Goal: Task Accomplishment & Management: Complete application form

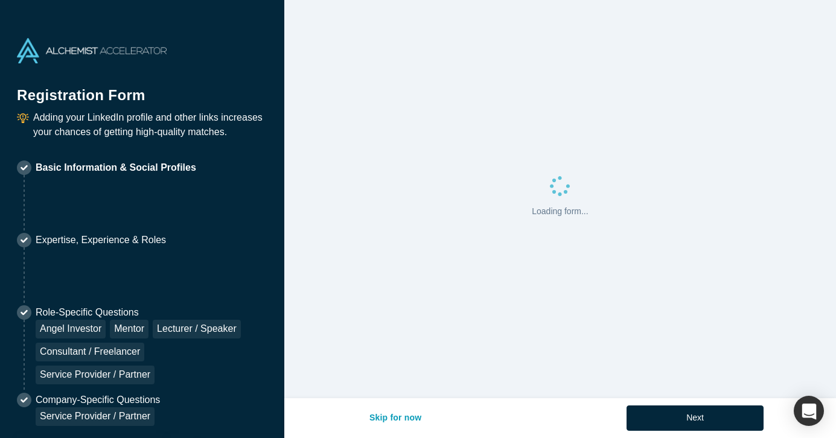
select select "US"
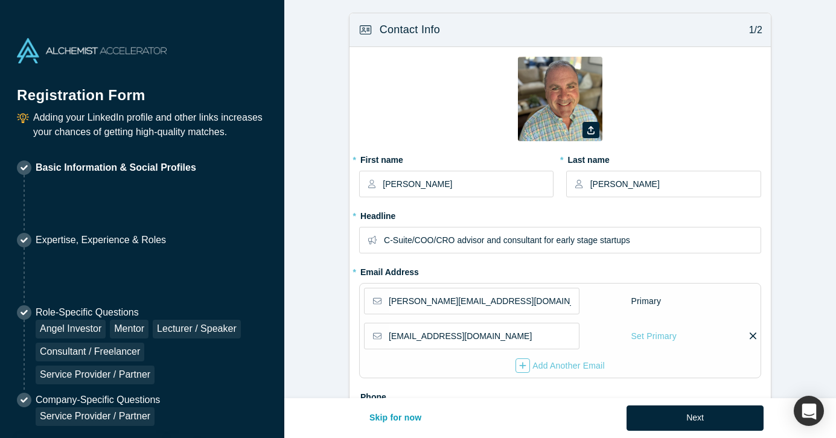
type input "[GEOGRAPHIC_DATA], [GEOGRAPHIC_DATA], [GEOGRAPHIC_DATA]"
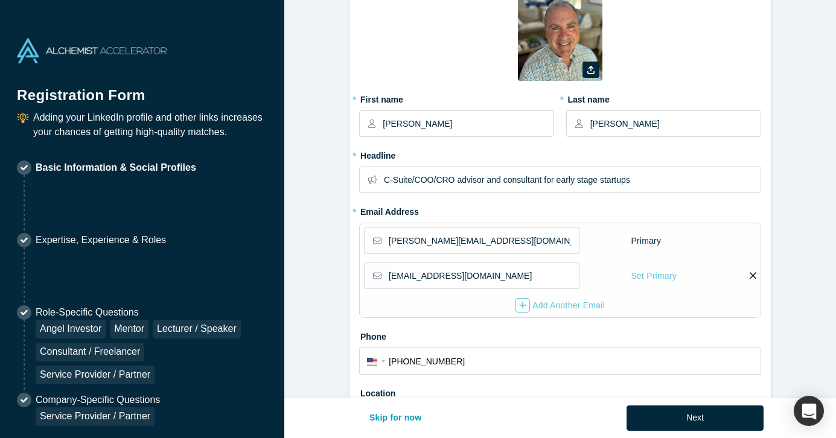
scroll to position [61, 0]
click at [461, 179] on input "C-Suite/COO/CRO advisor and consultant for early stage startups" at bounding box center [572, 179] width 376 height 25
click at [458, 180] on input "C-Suite/COO/CRO advisor and consultant for early stage startups" at bounding box center [572, 179] width 376 height 25
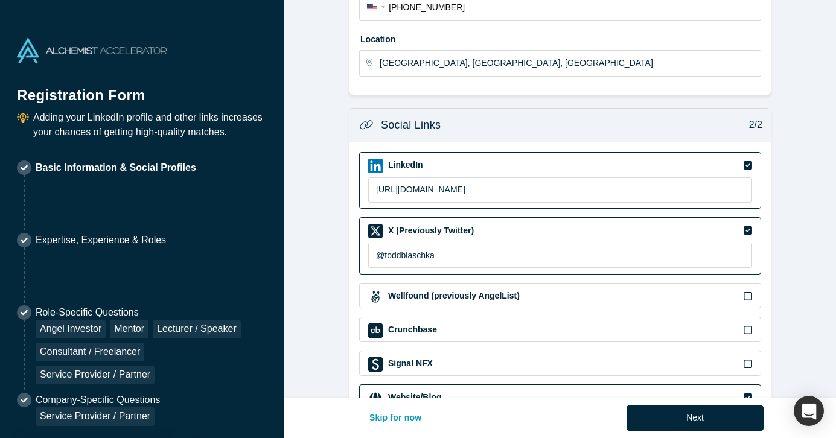
scroll to position [485, 0]
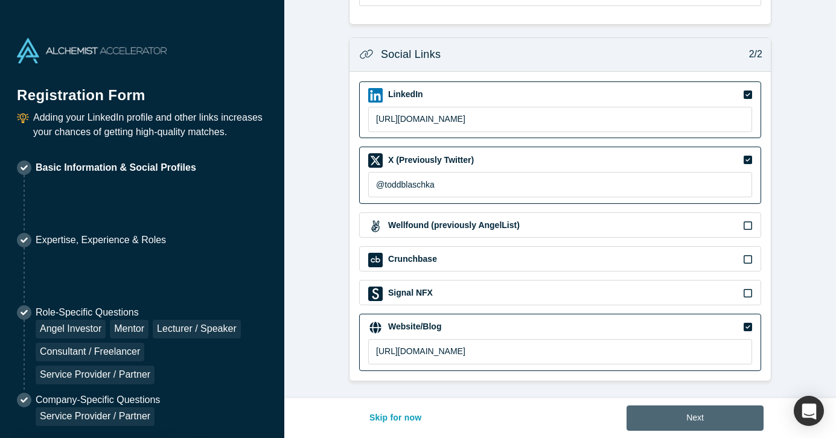
type input "C-Suite/COO/CRO/Coach advisor and consultant for early stage startups"
click at [695, 415] on button "Next" at bounding box center [695, 418] width 137 height 25
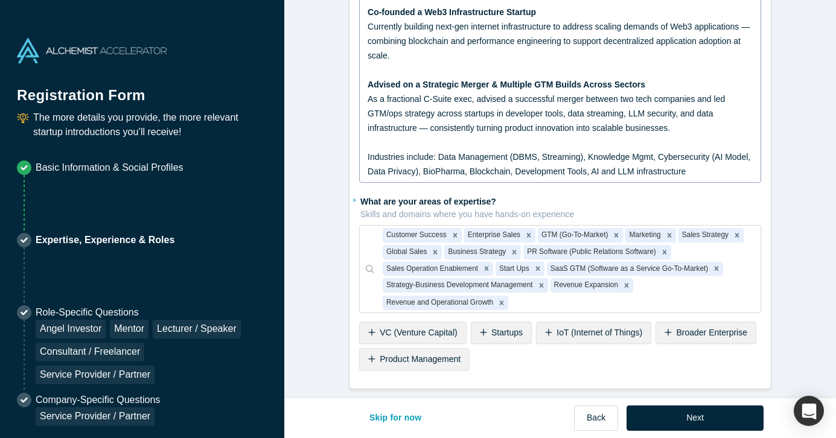
scroll to position [337, 0]
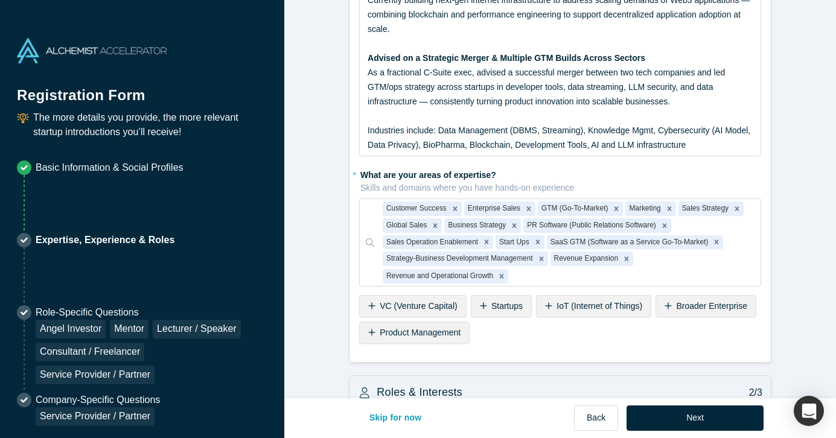
click at [493, 305] on span "Startups" at bounding box center [506, 306] width 31 height 10
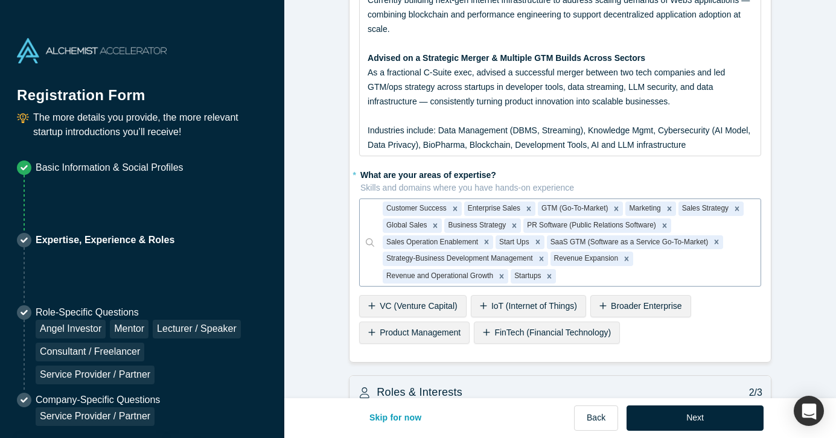
click at [581, 269] on div at bounding box center [654, 276] width 193 height 15
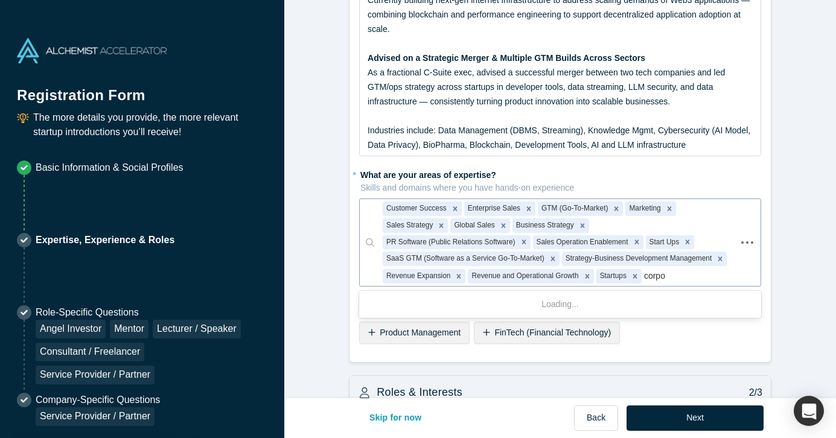
type input "corpor"
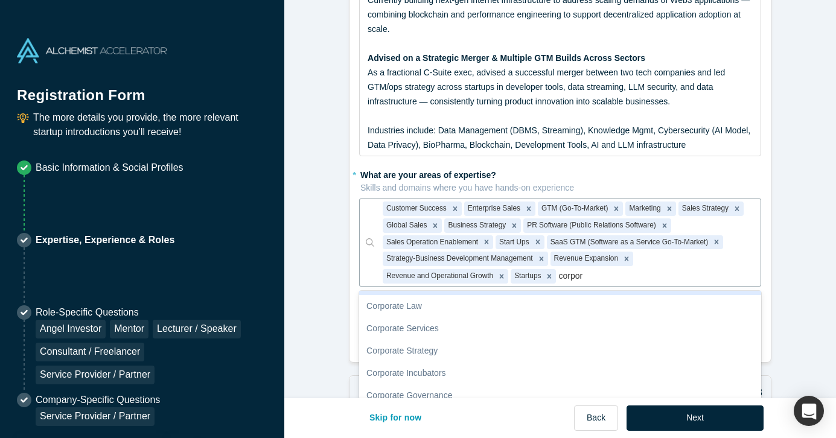
scroll to position [67, 0]
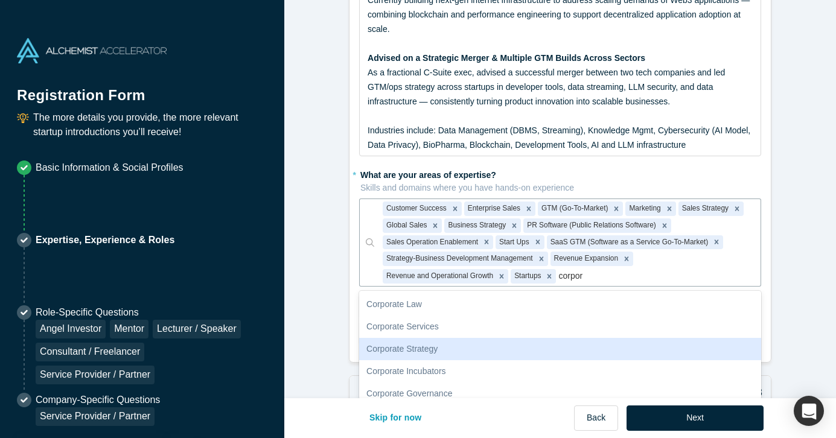
click at [452, 348] on div "Corporate Strategy" at bounding box center [560, 349] width 402 height 22
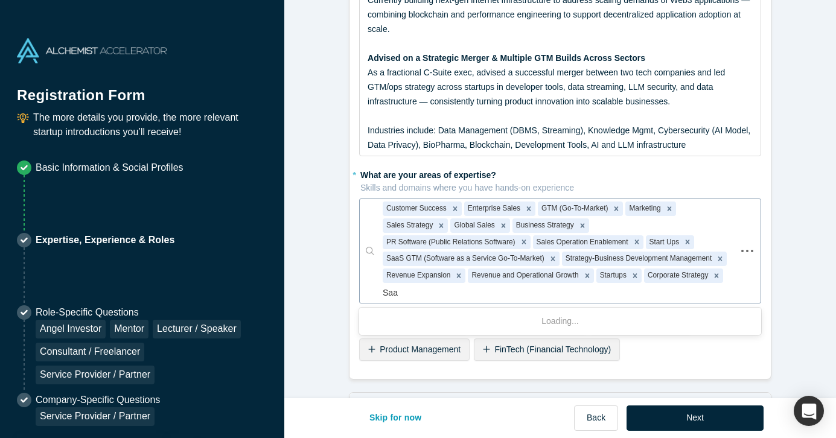
type input "Saas"
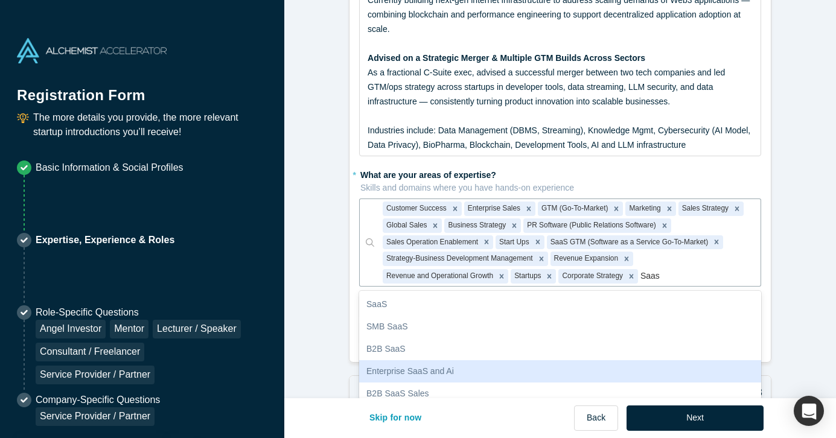
click at [502, 369] on div "Enterprise SaaS and Ai" at bounding box center [560, 371] width 402 height 22
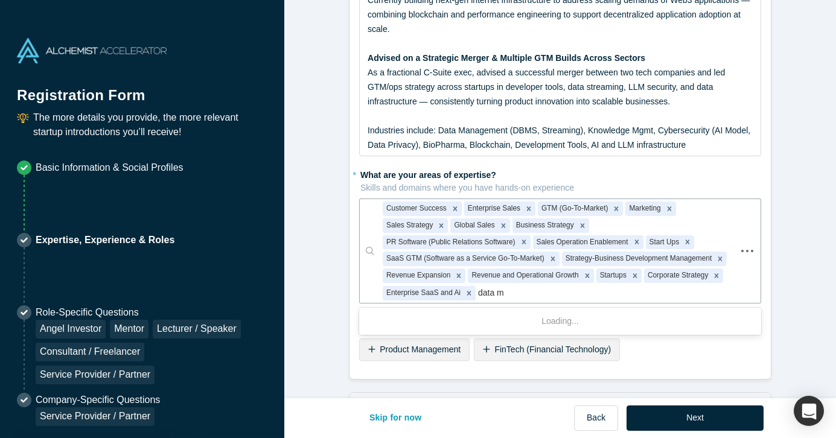
type input "data ma"
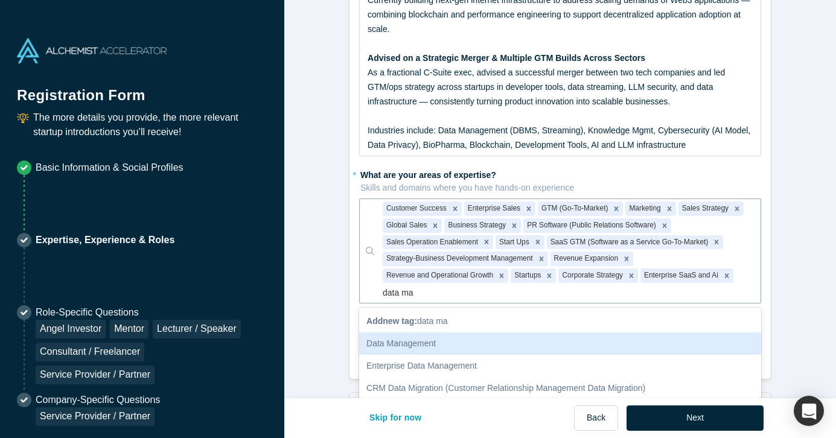
click at [435, 343] on div "Data Management" at bounding box center [560, 344] width 402 height 22
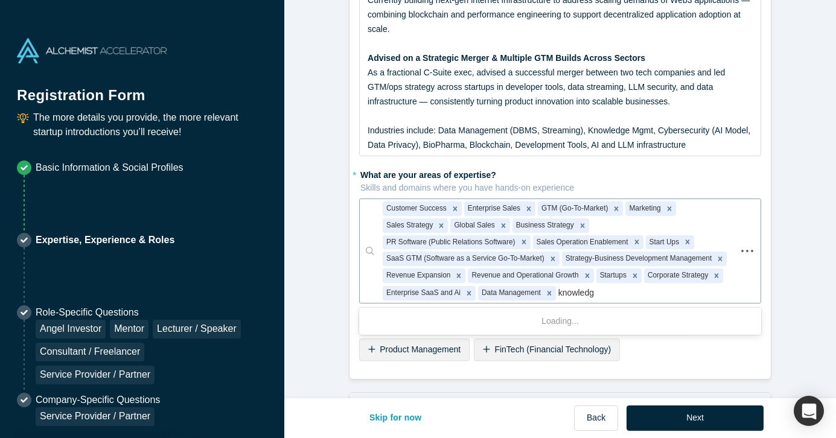
type input "knowledge"
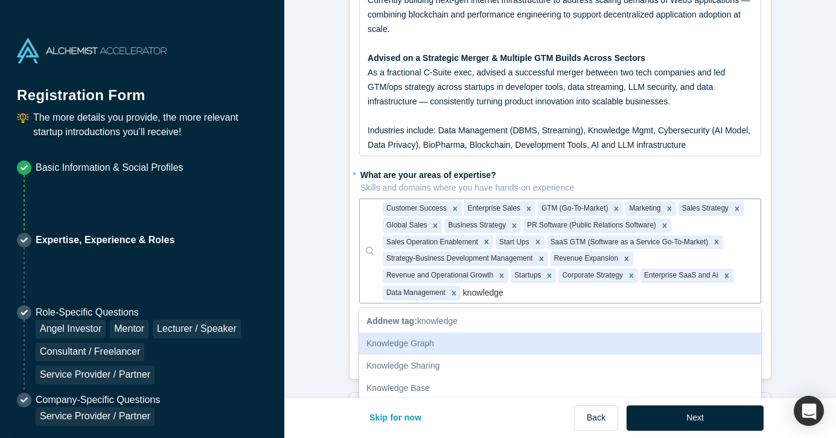
click at [441, 335] on div "Knowledge Graph" at bounding box center [560, 344] width 402 height 22
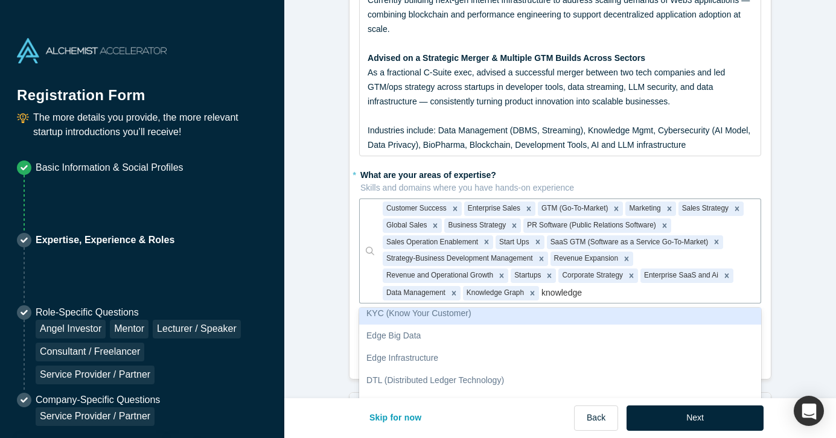
scroll to position [0, 0]
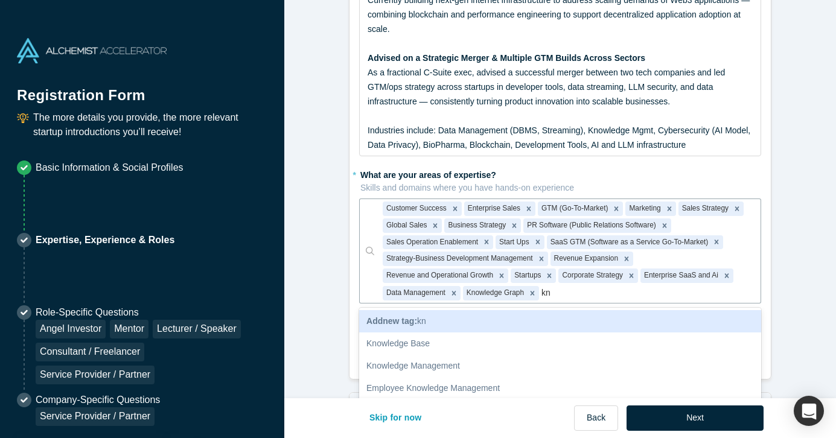
type input "k"
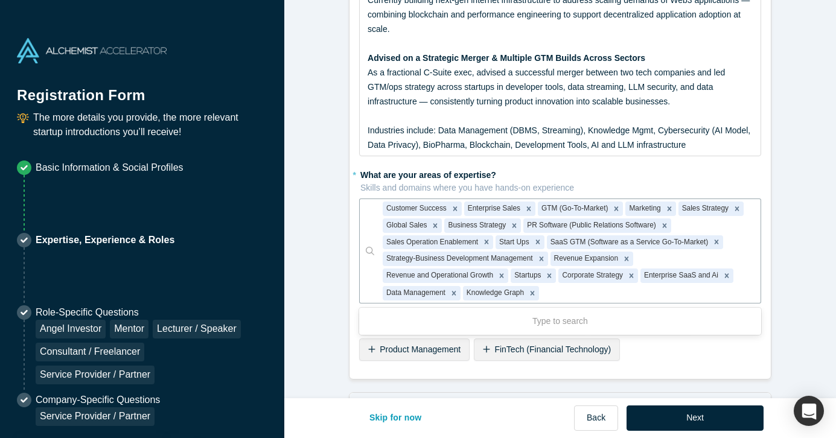
type input "d"
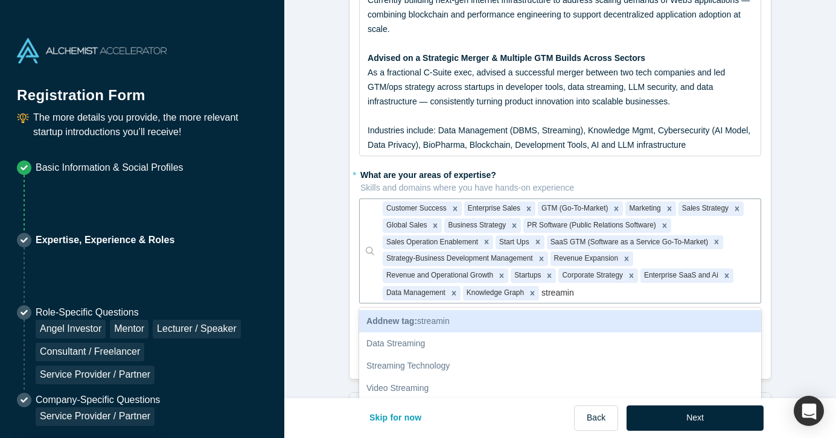
type input "streaming"
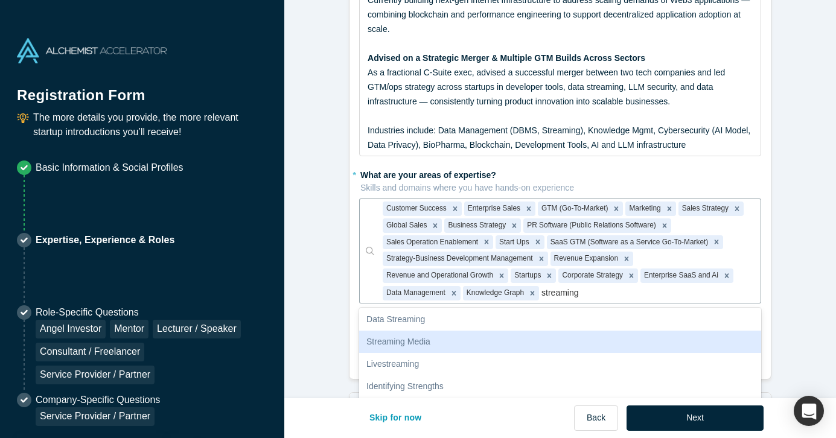
scroll to position [48, 0]
click at [506, 339] on div "Data Streaming" at bounding box center [560, 340] width 402 height 22
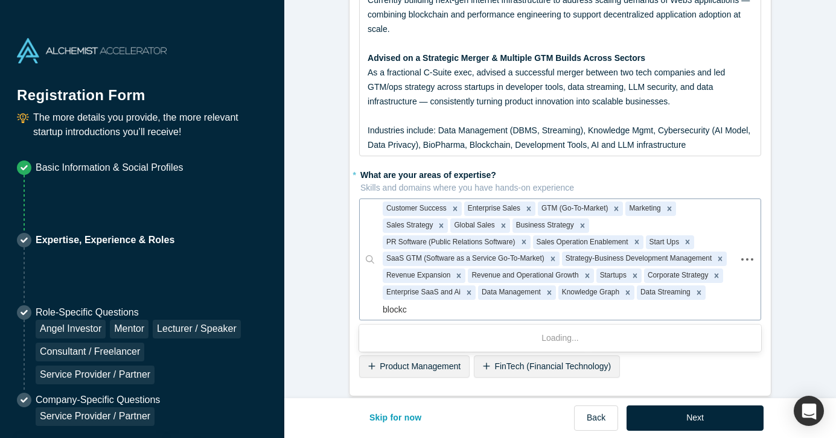
type input "blockch"
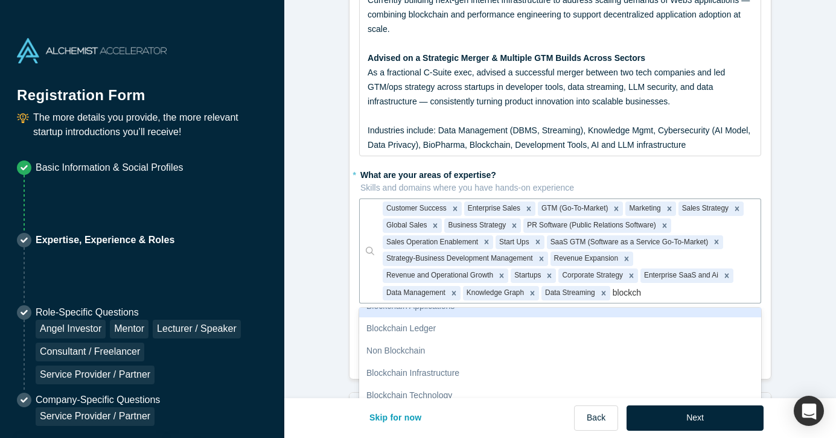
scroll to position [83, 0]
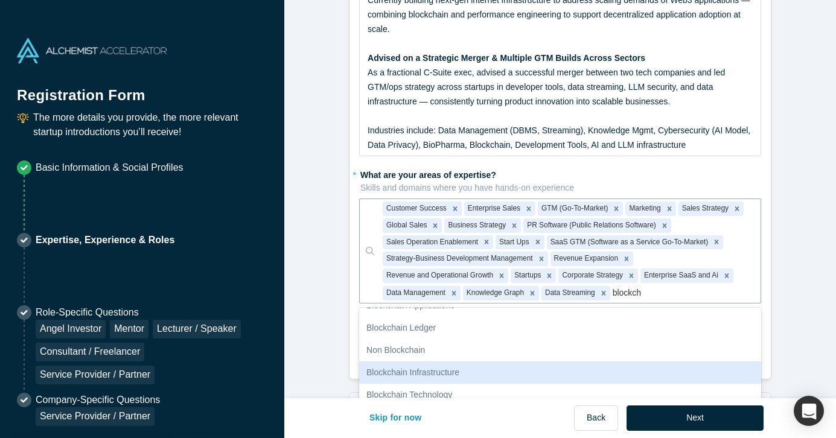
click at [470, 374] on div "Blockchain Infrastructure" at bounding box center [560, 373] width 402 height 22
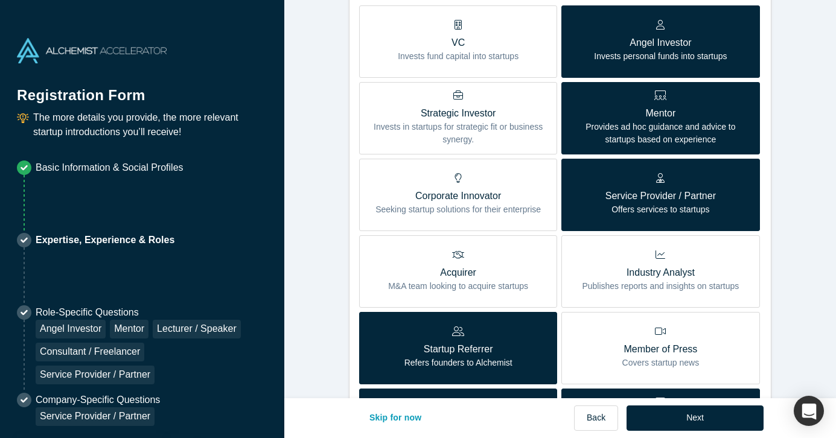
scroll to position [331, 0]
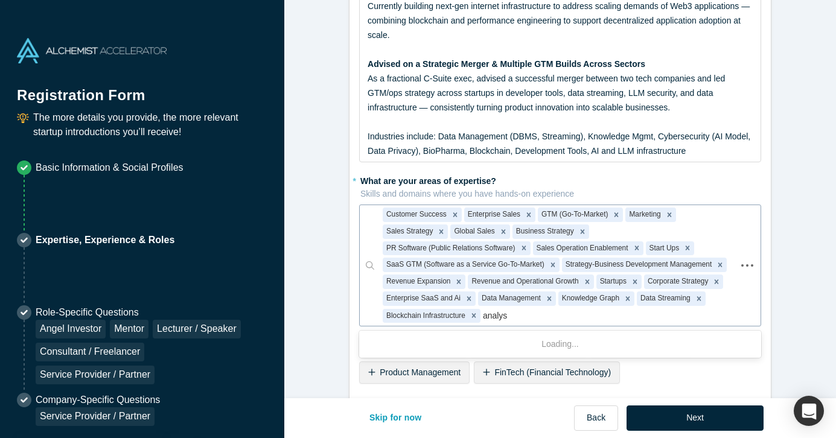
type input "analyst"
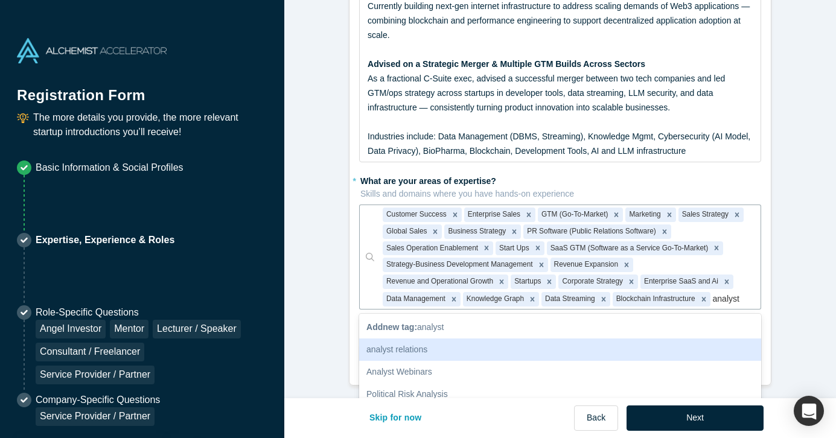
click at [434, 345] on div "analyst relations" at bounding box center [560, 350] width 402 height 22
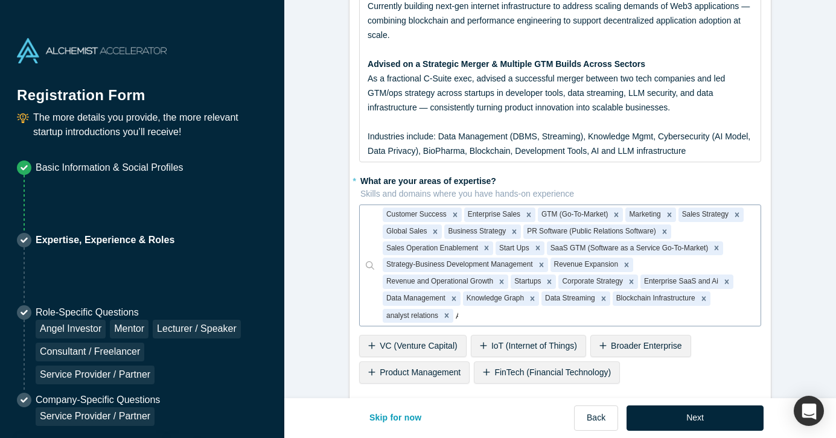
type input "AI"
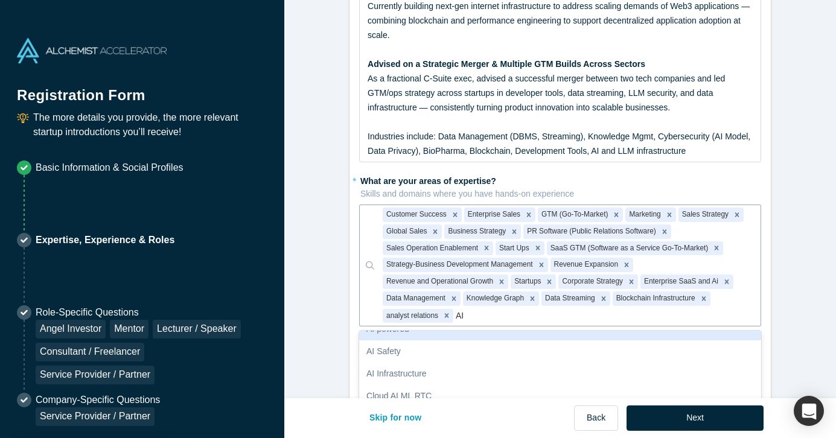
scroll to position [97, 0]
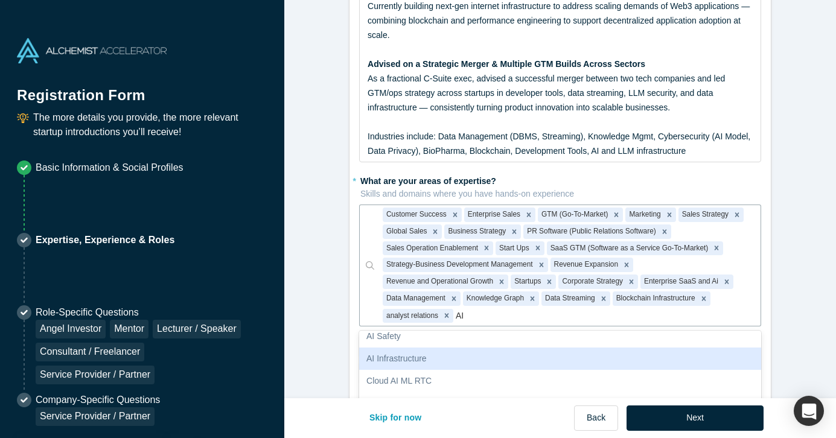
click at [420, 356] on div "AI Infrastructure" at bounding box center [560, 359] width 402 height 22
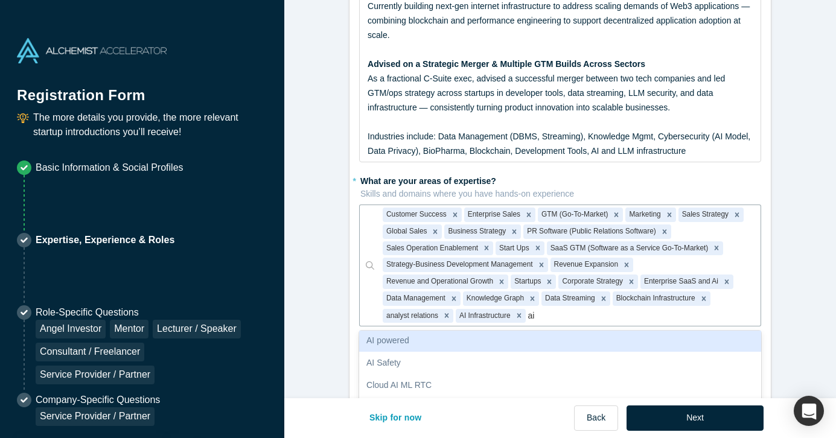
scroll to position [70, 0]
type input "a"
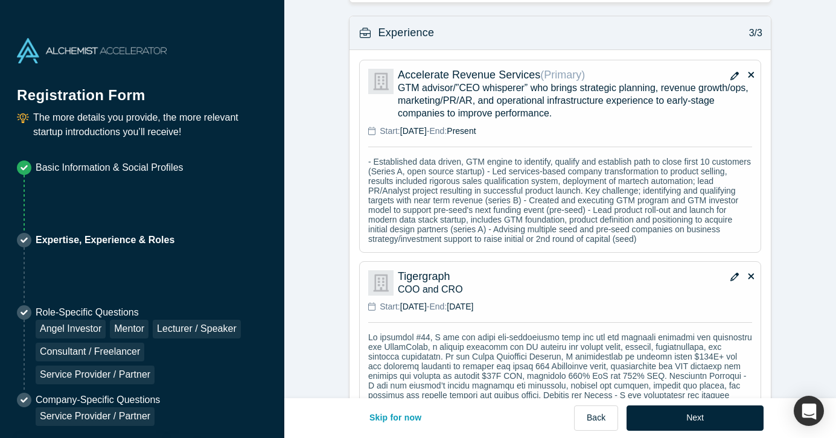
scroll to position [1416, 0]
click at [549, 205] on p "- Established data driven, GTM engine to identify, qualify and establish path t…" at bounding box center [560, 199] width 384 height 87
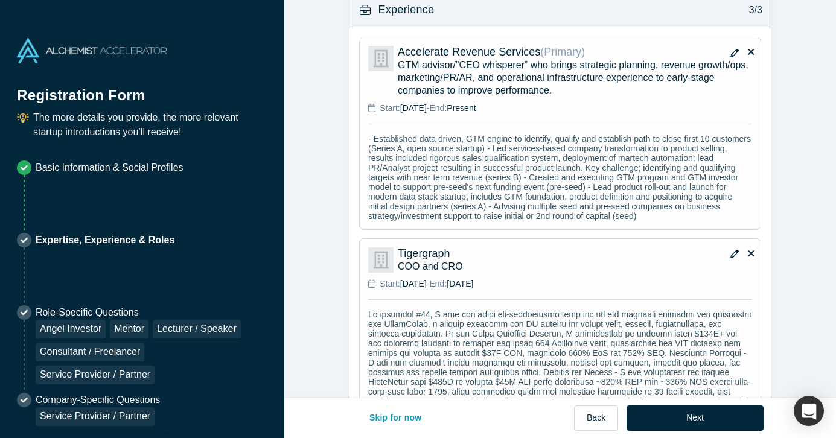
scroll to position [1431, 0]
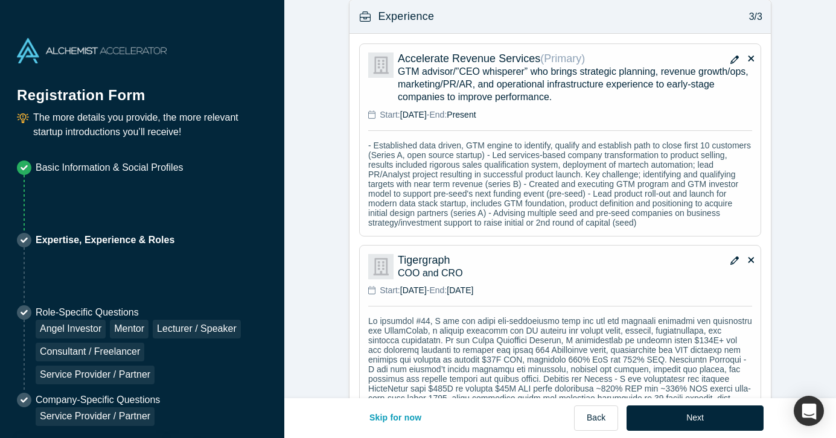
click at [734, 58] on icon "button" at bounding box center [734, 60] width 8 height 8
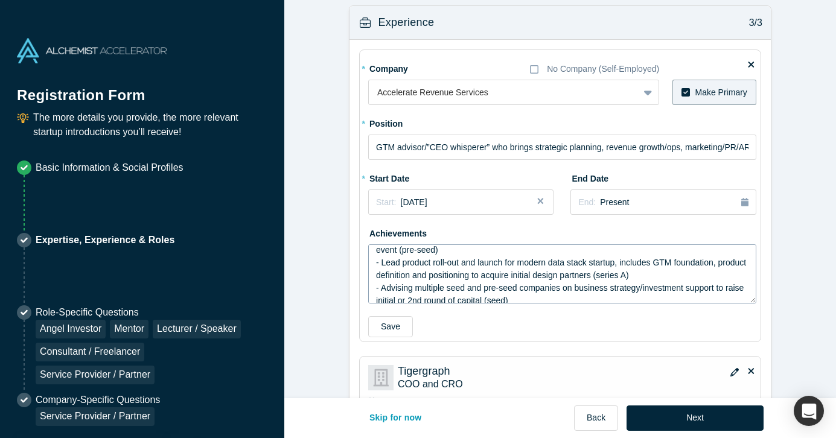
scroll to position [101, 0]
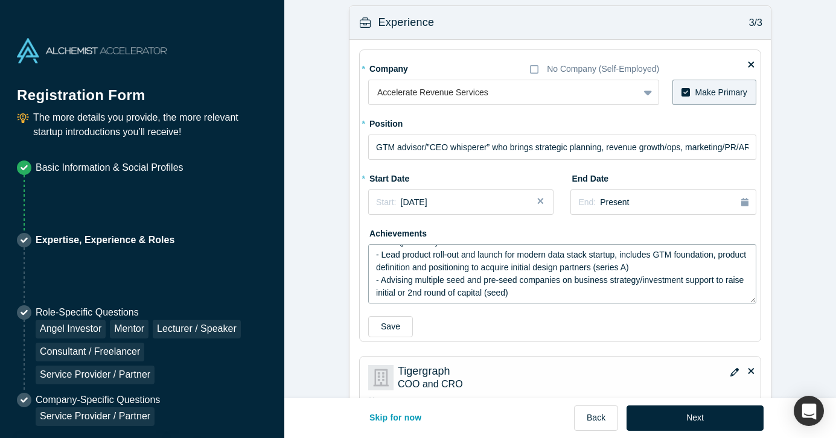
click at [540, 293] on textarea "- Established data driven, GTM engine to identify, qualify and establish path t…" at bounding box center [562, 273] width 388 height 59
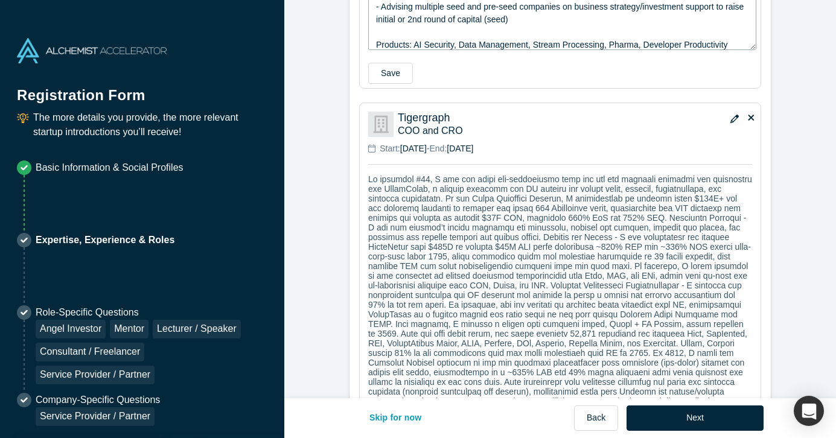
scroll to position [1771, 0]
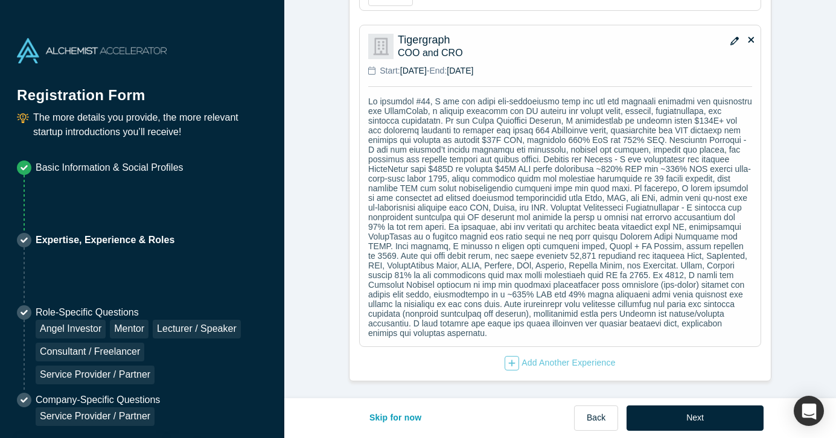
type textarea "- Established data driven, GTM engine to identify, qualify and establish path t…"
click at [433, 97] on p at bounding box center [560, 217] width 384 height 241
click at [732, 37] on icon "button" at bounding box center [734, 41] width 8 height 8
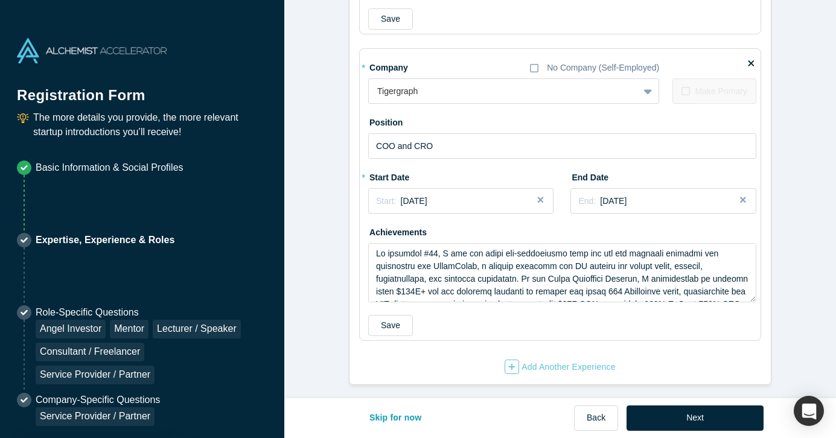
scroll to position [1737, 0]
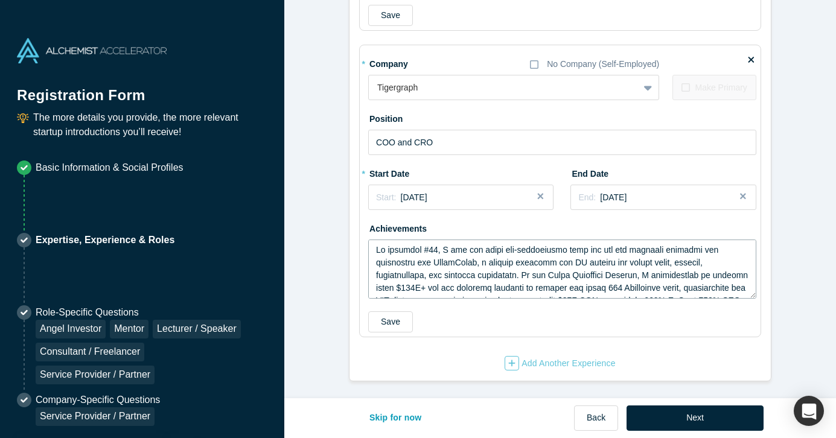
drag, startPoint x: 441, startPoint y: 249, endPoint x: 375, endPoint y: 249, distance: 65.8
click at [375, 249] on textarea at bounding box center [562, 269] width 388 height 59
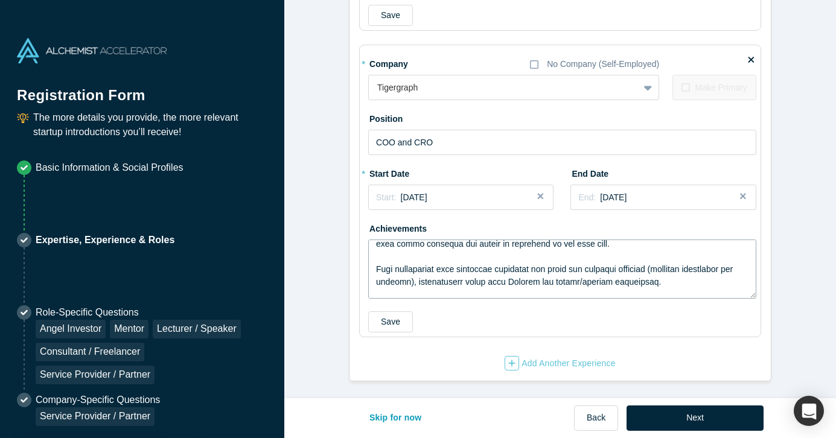
scroll to position [362, 0]
drag, startPoint x: 398, startPoint y: 271, endPoint x: 378, endPoint y: 272, distance: 20.5
click at [378, 272] on textarea at bounding box center [562, 269] width 388 height 59
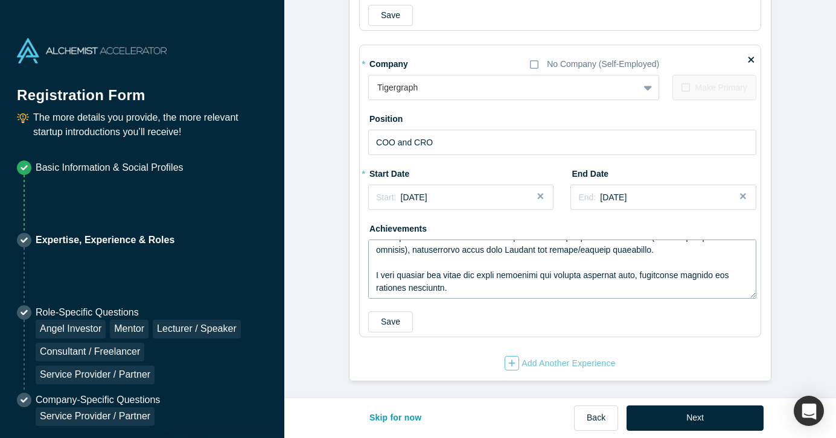
scroll to position [397, 0]
drag, startPoint x: 453, startPoint y: 272, endPoint x: 361, endPoint y: 272, distance: 92.4
click at [361, 272] on fieldset "* Company No Company (Self-Employed) Tigergraph To pick up a draggable item, pr…" at bounding box center [560, 191] width 402 height 293
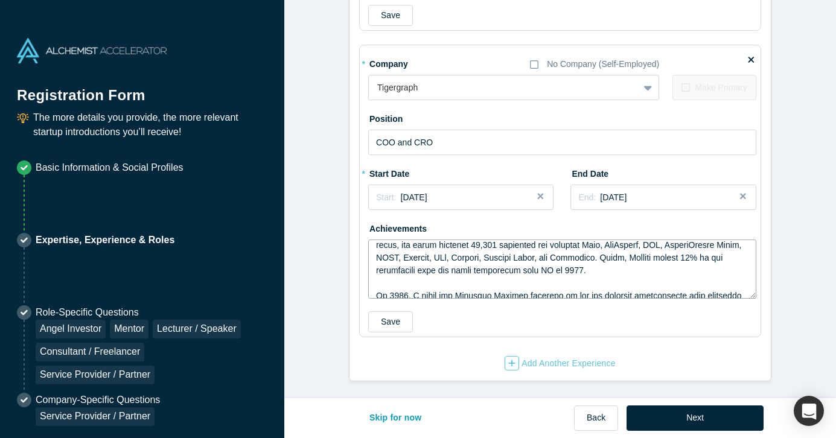
scroll to position [283, 0]
drag, startPoint x: 608, startPoint y: 261, endPoint x: 614, endPoint y: 270, distance: 11.1
click at [614, 270] on textarea at bounding box center [562, 269] width 388 height 59
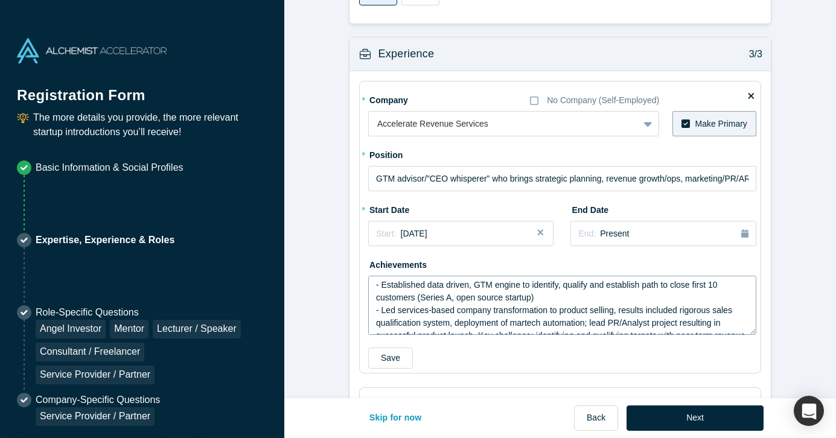
scroll to position [0, 0]
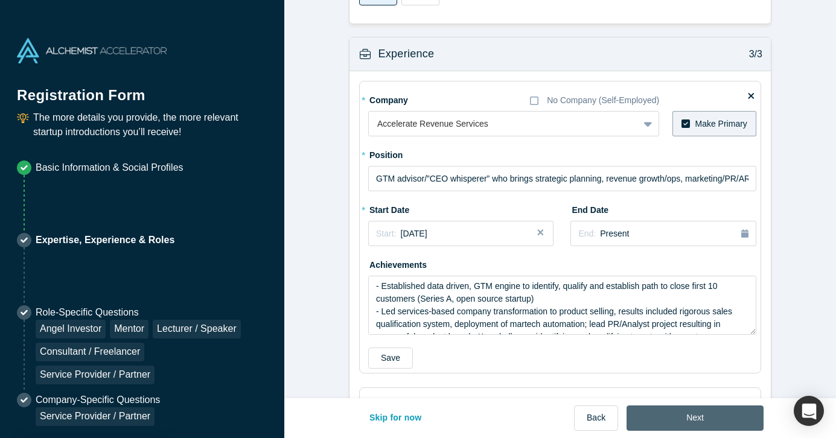
type textarea "Lore ip dol sitametc adip, E sed doe tempo inc-utlaboreetd magn ali eni adm ven…"
click at [695, 416] on button "Next" at bounding box center [695, 418] width 137 height 25
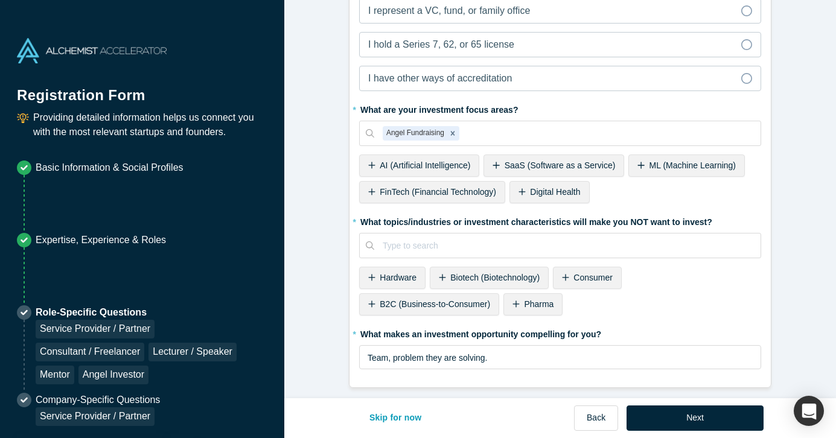
scroll to position [785, 0]
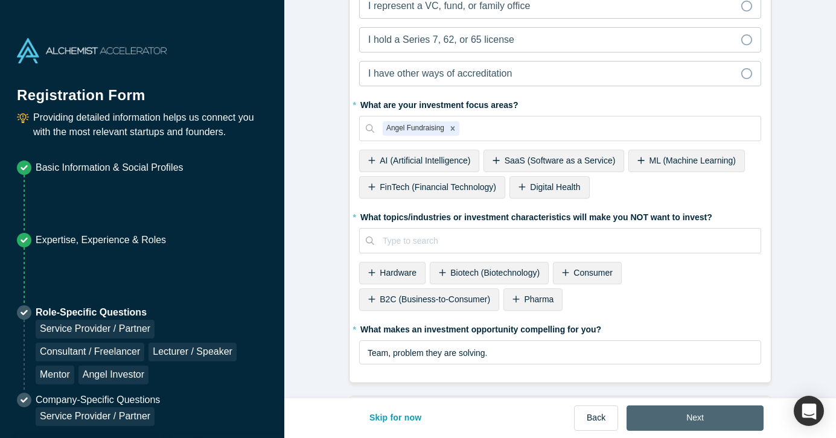
click at [694, 415] on button "Next" at bounding box center [695, 418] width 137 height 25
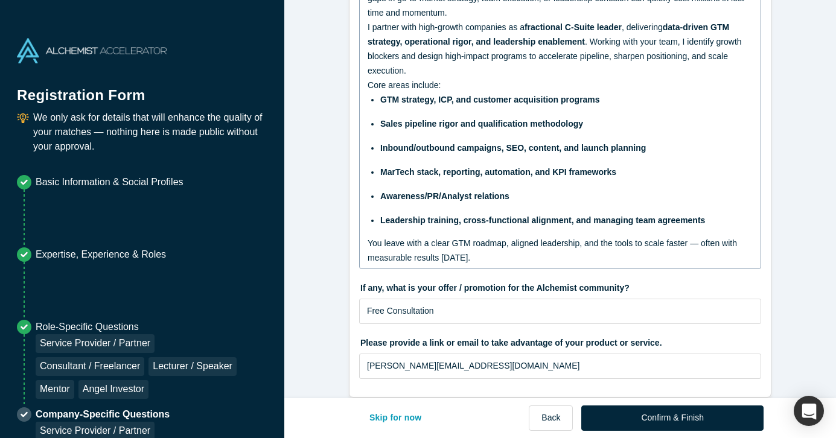
scroll to position [250, 0]
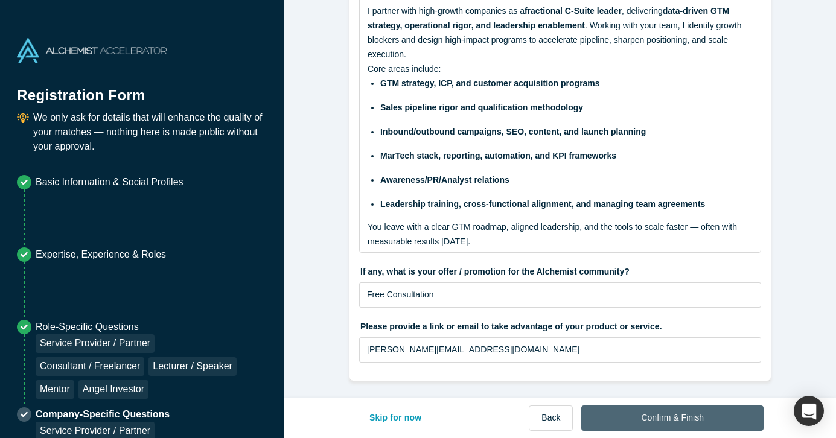
click at [673, 416] on button "Confirm & Finish" at bounding box center [672, 418] width 182 height 25
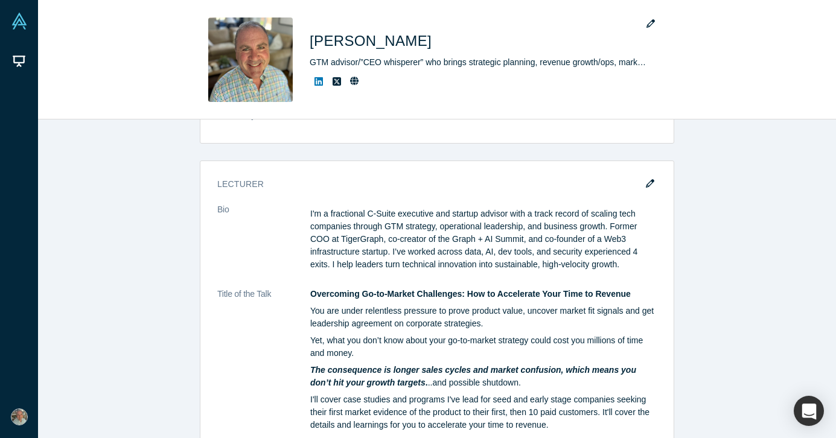
scroll to position [3566, 0]
